Goal: Find specific page/section: Find specific page/section

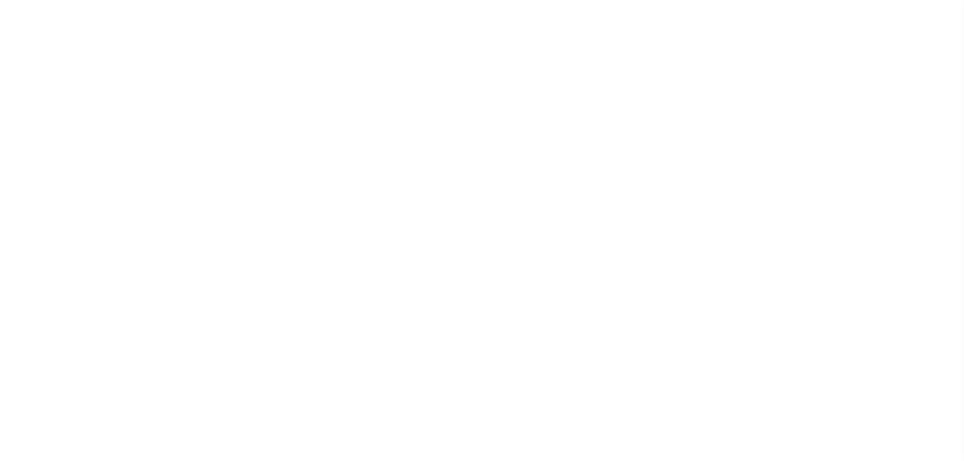
select select "5"
select select "4"
select select
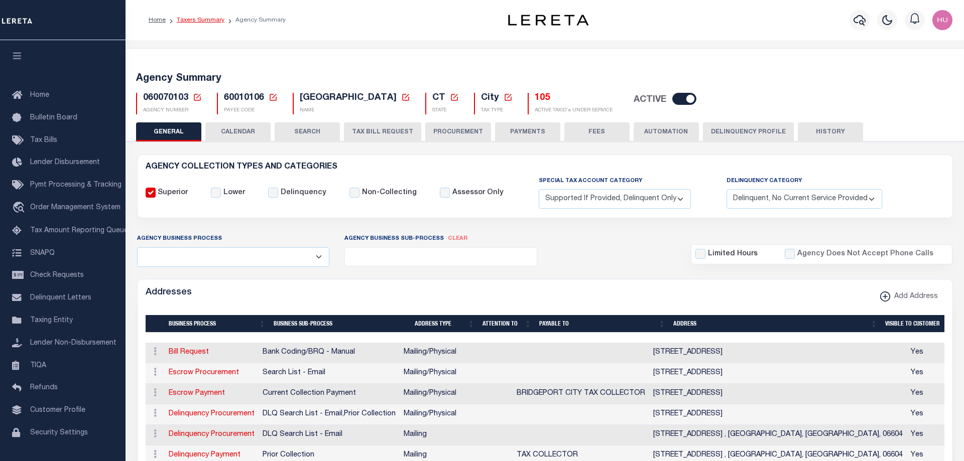
click at [194, 20] on link "Taxers Summary" at bounding box center [201, 20] width 48 height 6
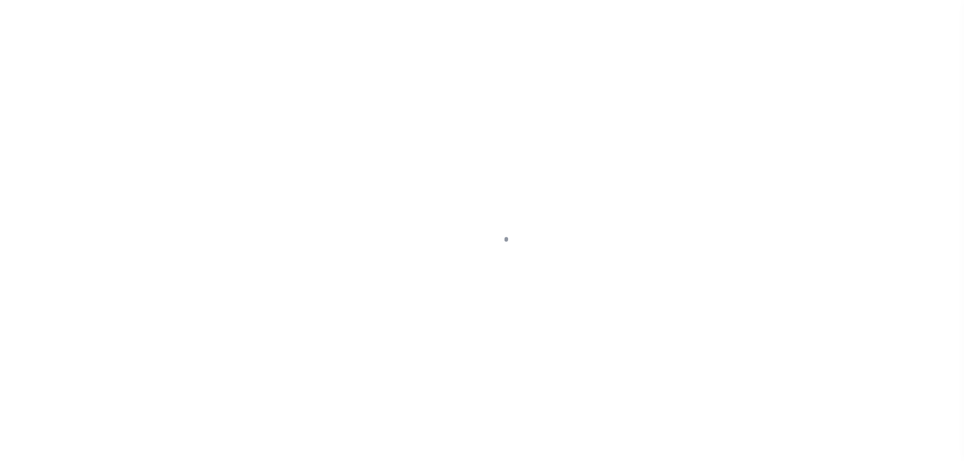
select select
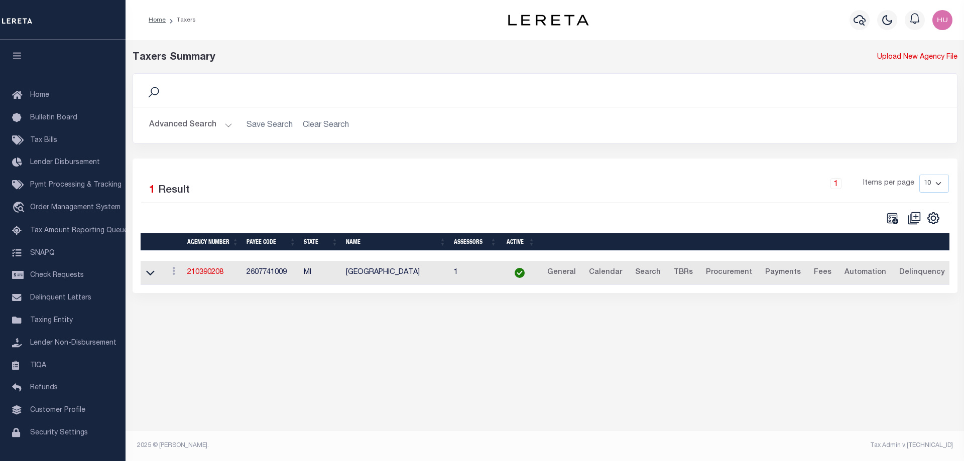
click at [189, 124] on button "Advanced Search" at bounding box center [190, 125] width 83 height 20
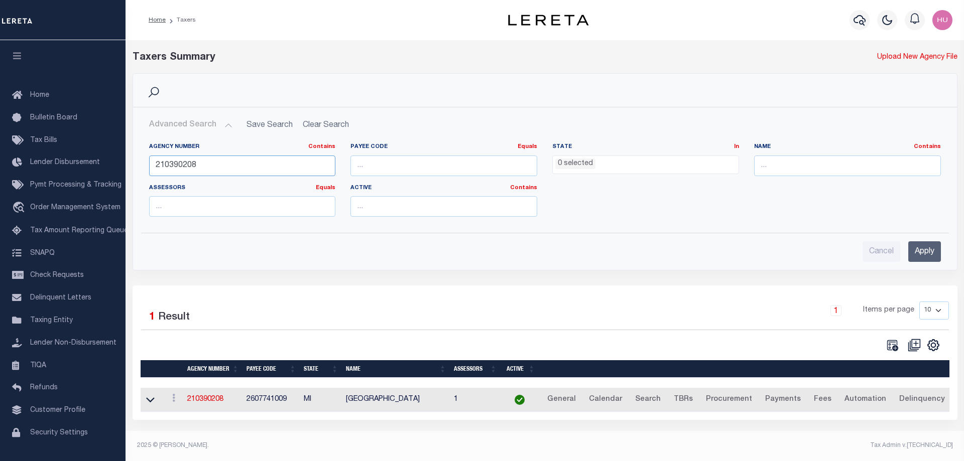
click at [185, 169] on input "210390208" at bounding box center [242, 166] width 187 height 21
click at [374, 167] on input "number" at bounding box center [443, 166] width 187 height 21
paste input "3605516026"
type input "3605516026"
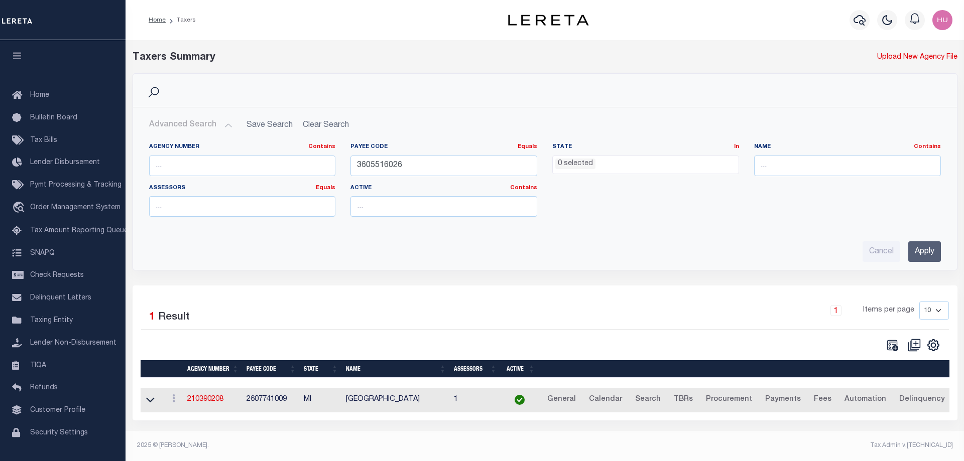
click at [935, 248] on input "Apply" at bounding box center [924, 251] width 33 height 21
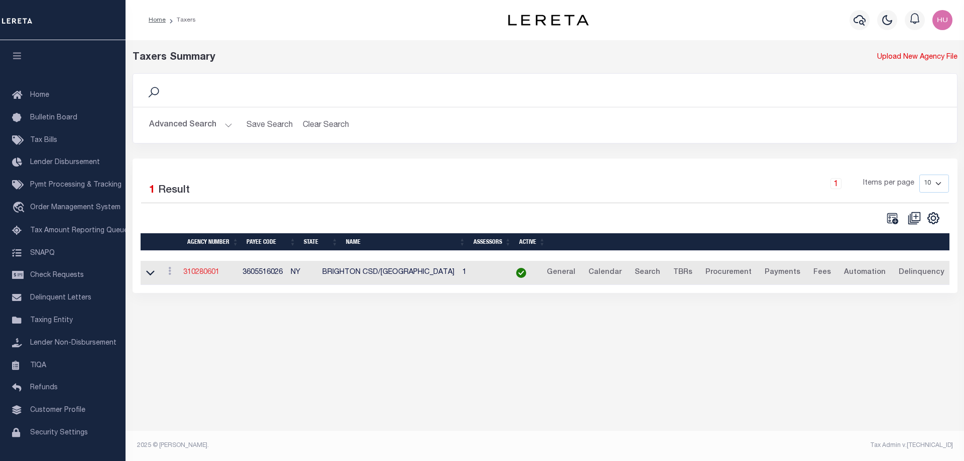
click at [206, 275] on link "310280601" at bounding box center [201, 272] width 36 height 7
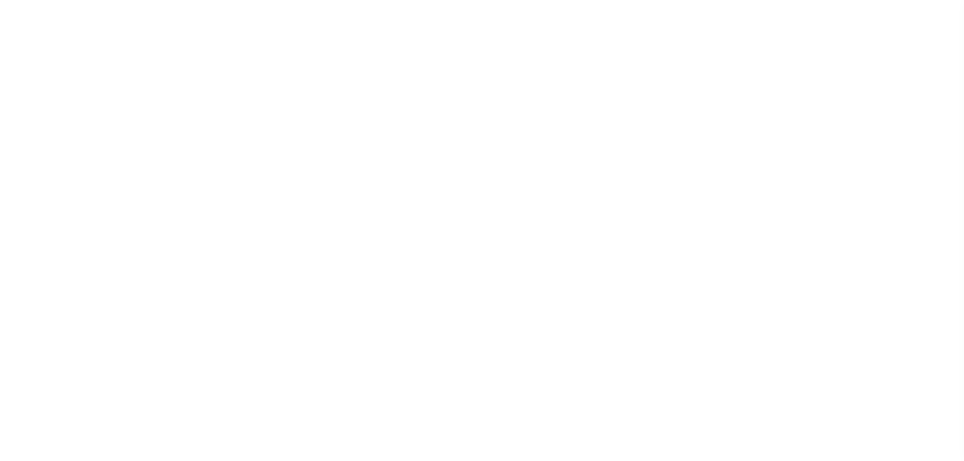
select select
